Goal: Task Accomplishment & Management: Manage account settings

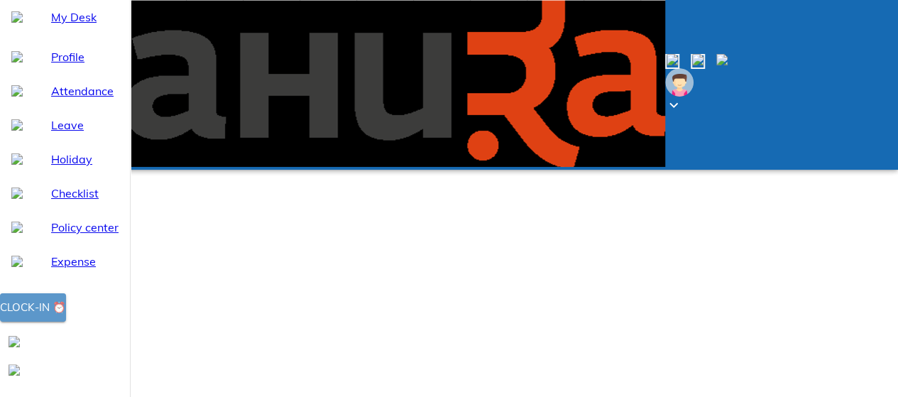
click at [66, 317] on div "Clock-in ⏰" at bounding box center [33, 307] width 66 height 18
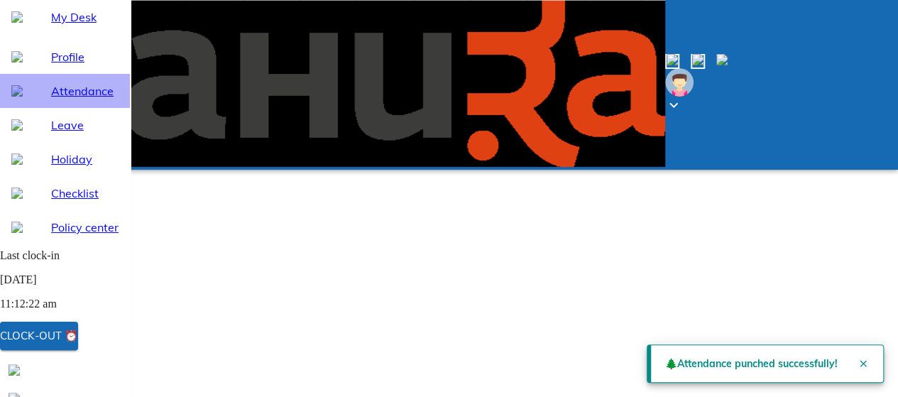
click at [71, 99] on span "Attendance" at bounding box center [84, 90] width 67 height 17
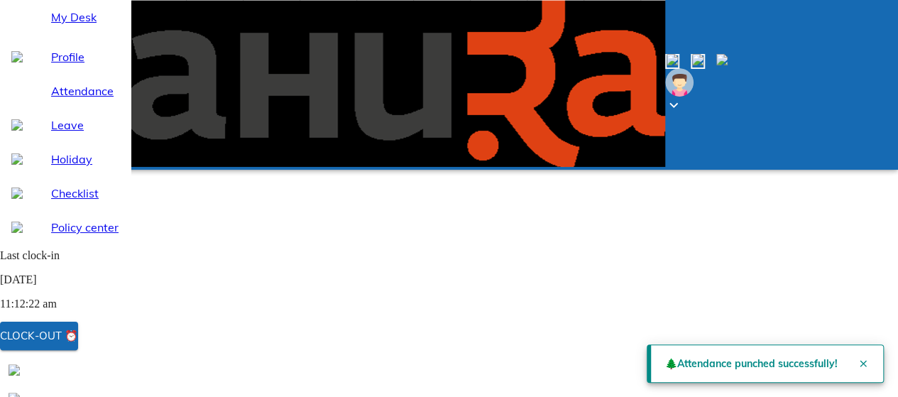
select select "8"
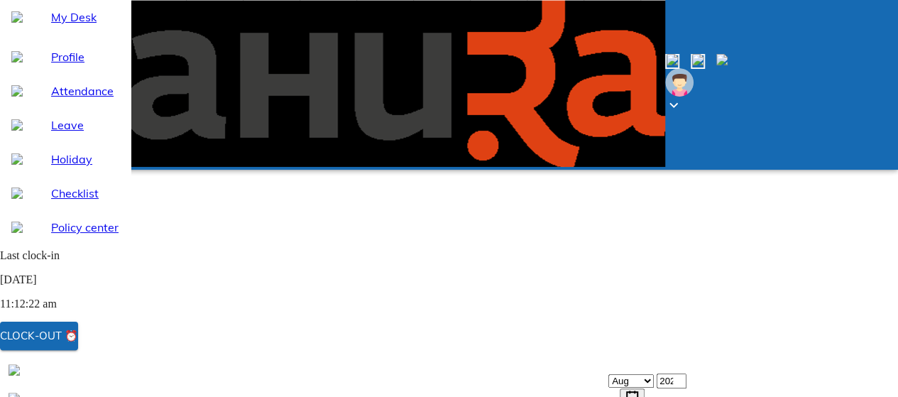
scroll to position [72, 0]
click at [56, 134] on span "Leave" at bounding box center [84, 124] width 67 height 17
select select "8"
